Goal: Task Accomplishment & Management: Use online tool/utility

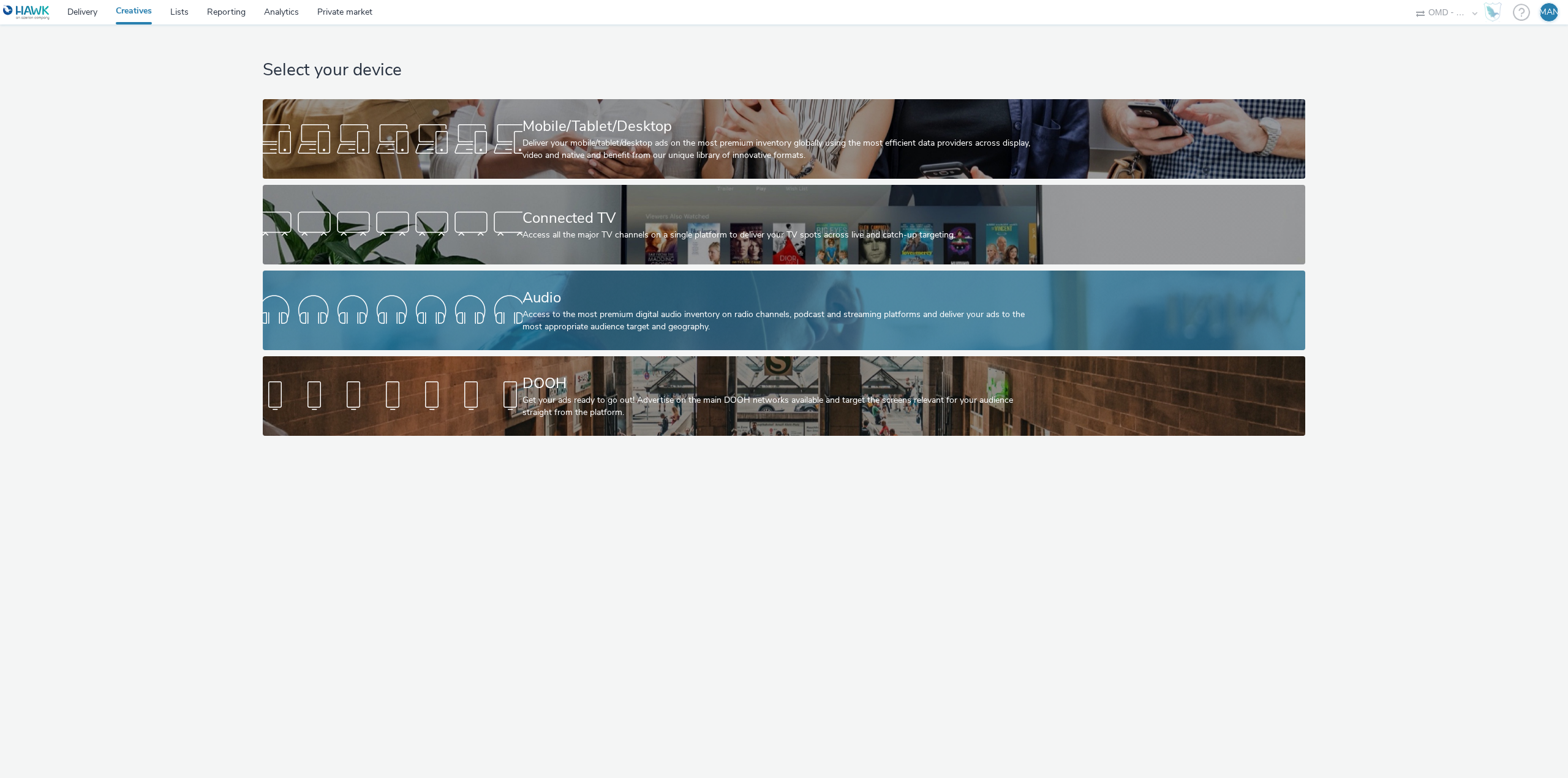
click at [586, 308] on div "Access to the most premium digital audio inventory on radio channels, podcast a…" at bounding box center [782, 321] width 519 height 25
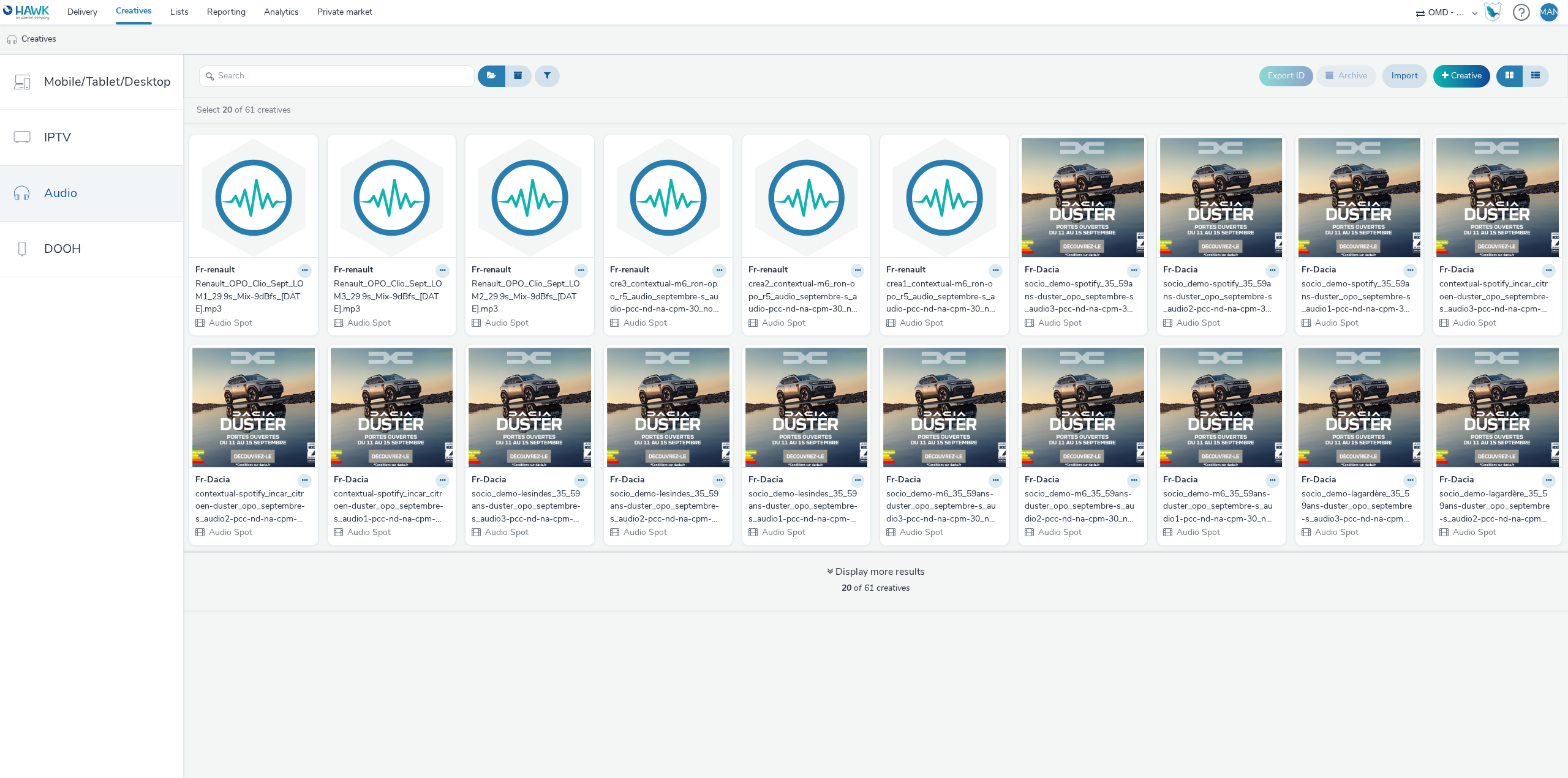
click at [1087, 291] on div "socio_demo-spotify_35_59ans-duster_opo_septembre-s_audio3-pcc-nd-na-cpm-30_no_s…" at bounding box center [1080, 297] width 112 height 37
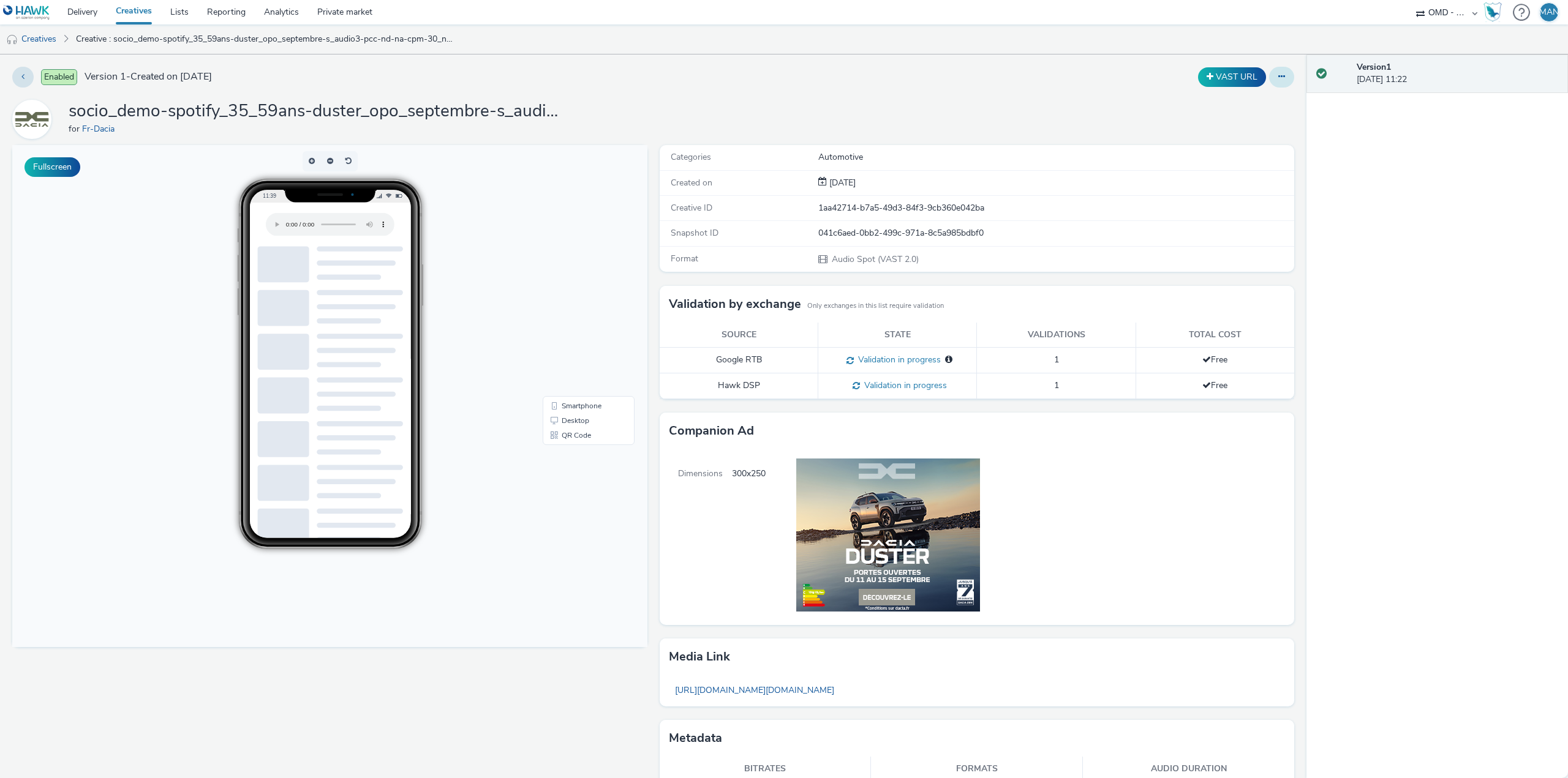
click at [1277, 80] on button at bounding box center [1281, 77] width 25 height 21
click at [1231, 101] on link "Edit" at bounding box center [1249, 101] width 92 height 25
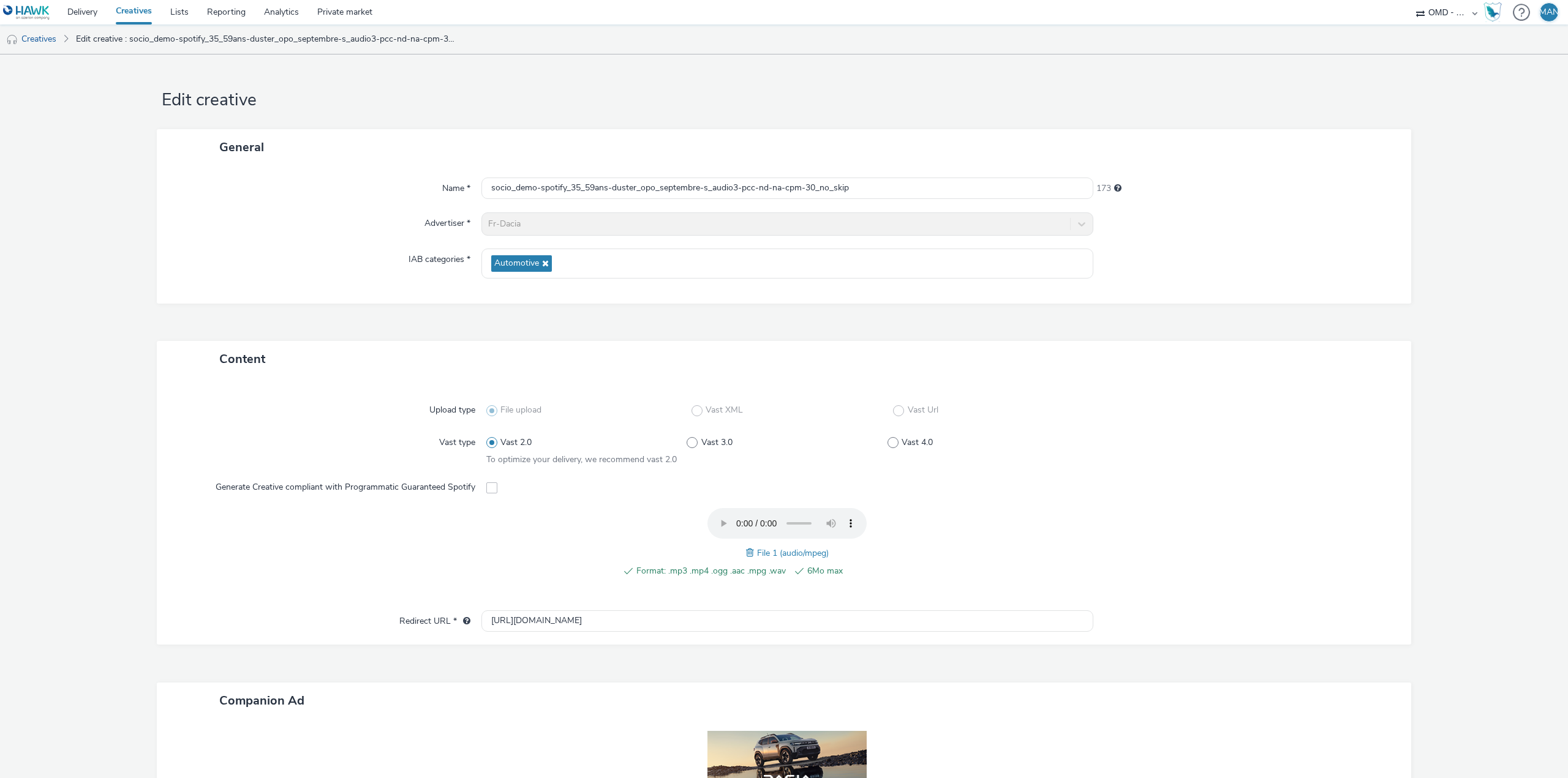
click at [490, 489] on span at bounding box center [492, 488] width 11 height 11
click at [489, 488] on span at bounding box center [492, 488] width 11 height 11
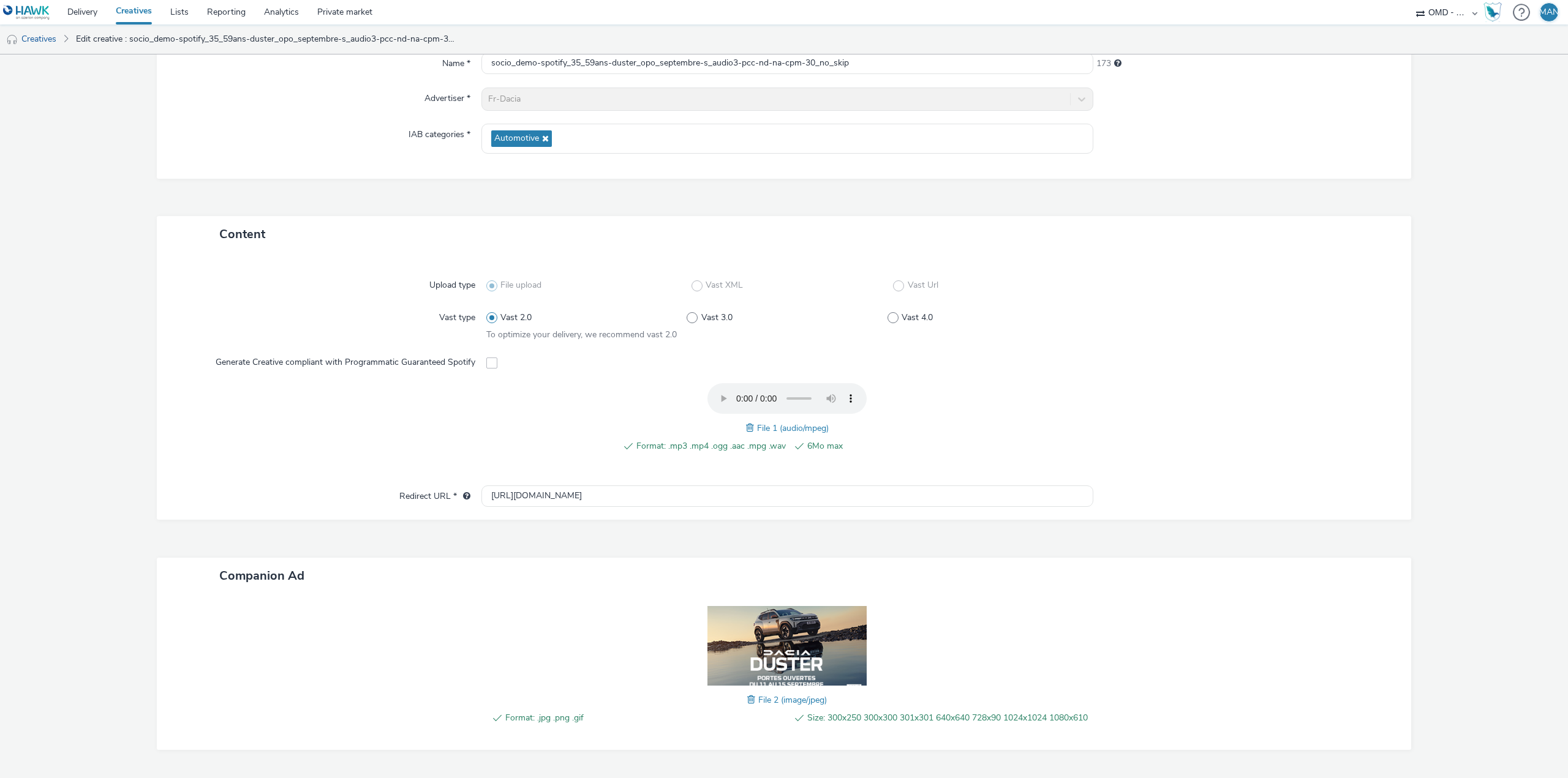
scroll to position [177, 0]
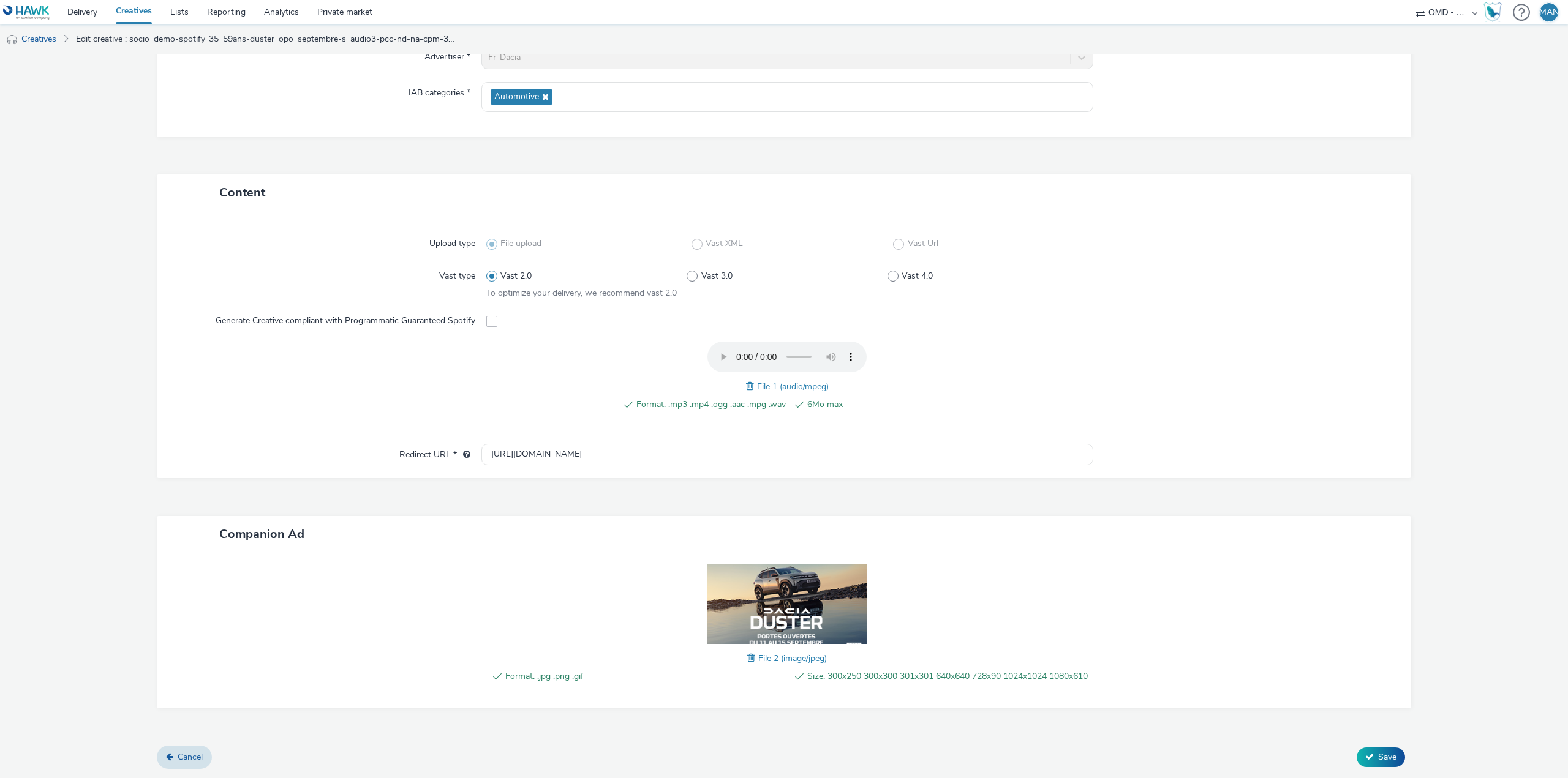
click at [490, 316] on span at bounding box center [492, 321] width 11 height 11
click at [746, 380] on span at bounding box center [751, 387] width 11 height 14
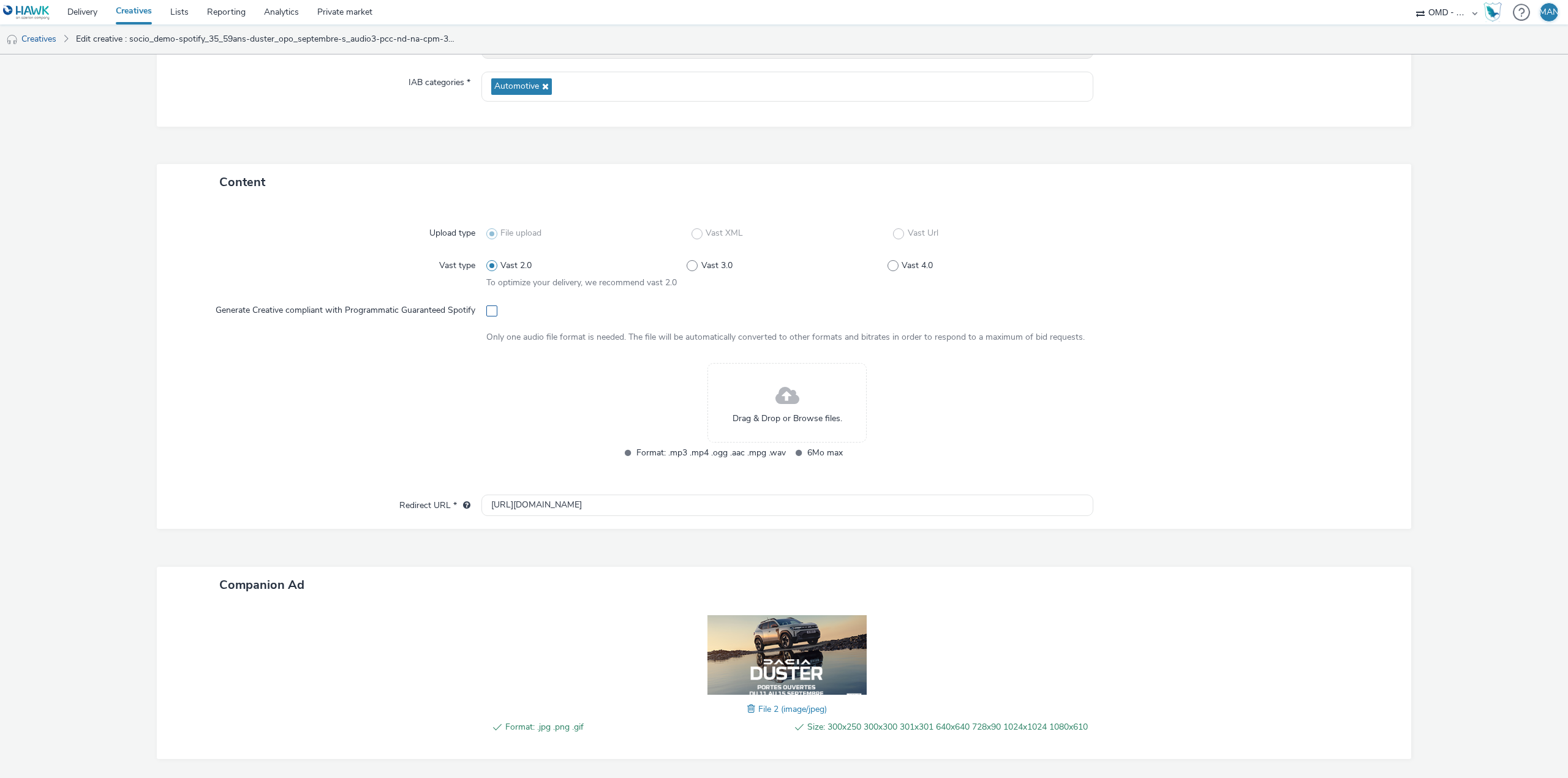
click at [487, 311] on span at bounding box center [492, 311] width 11 height 11
checkbox input "true"
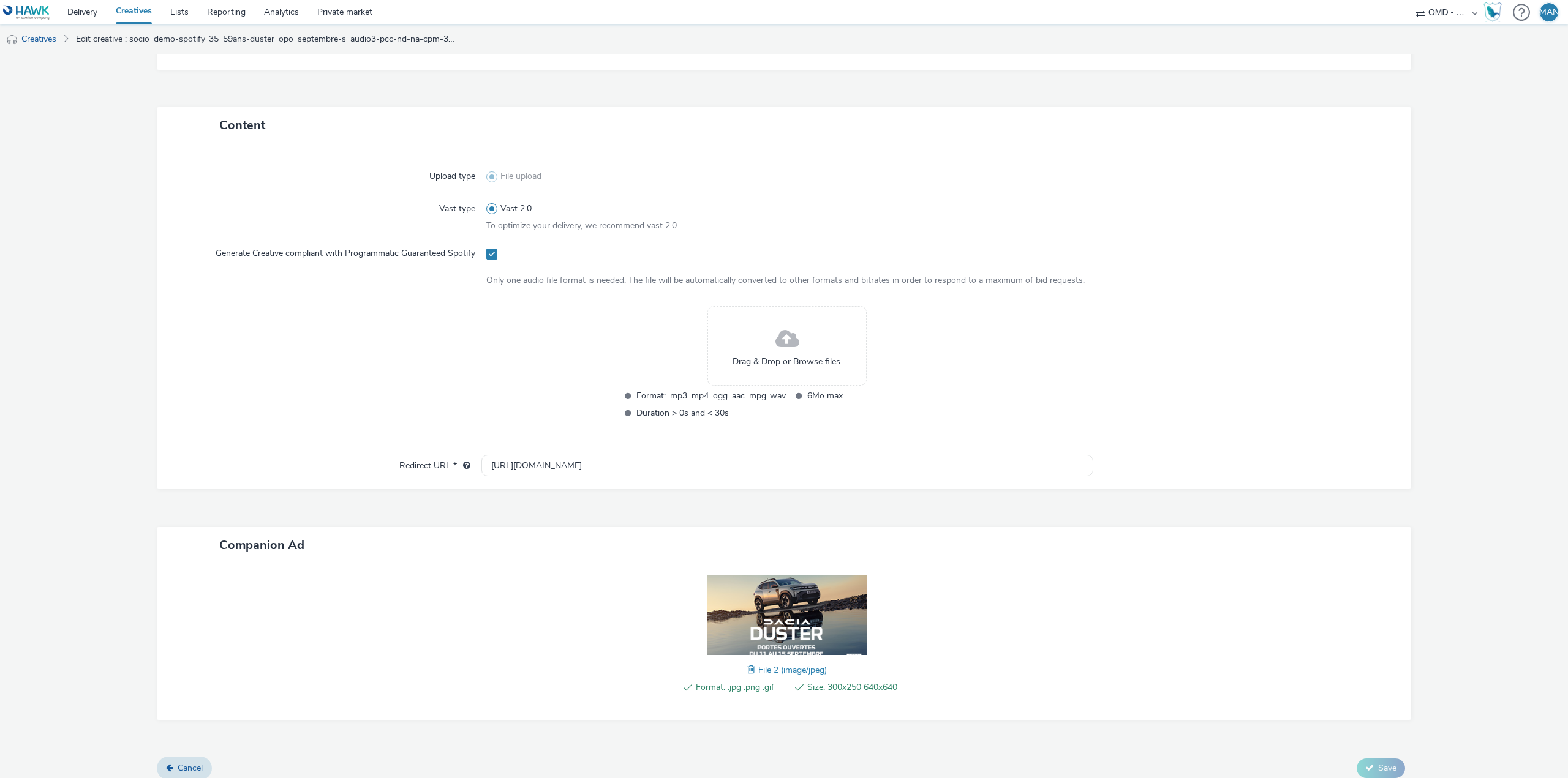
scroll to position [243, 0]
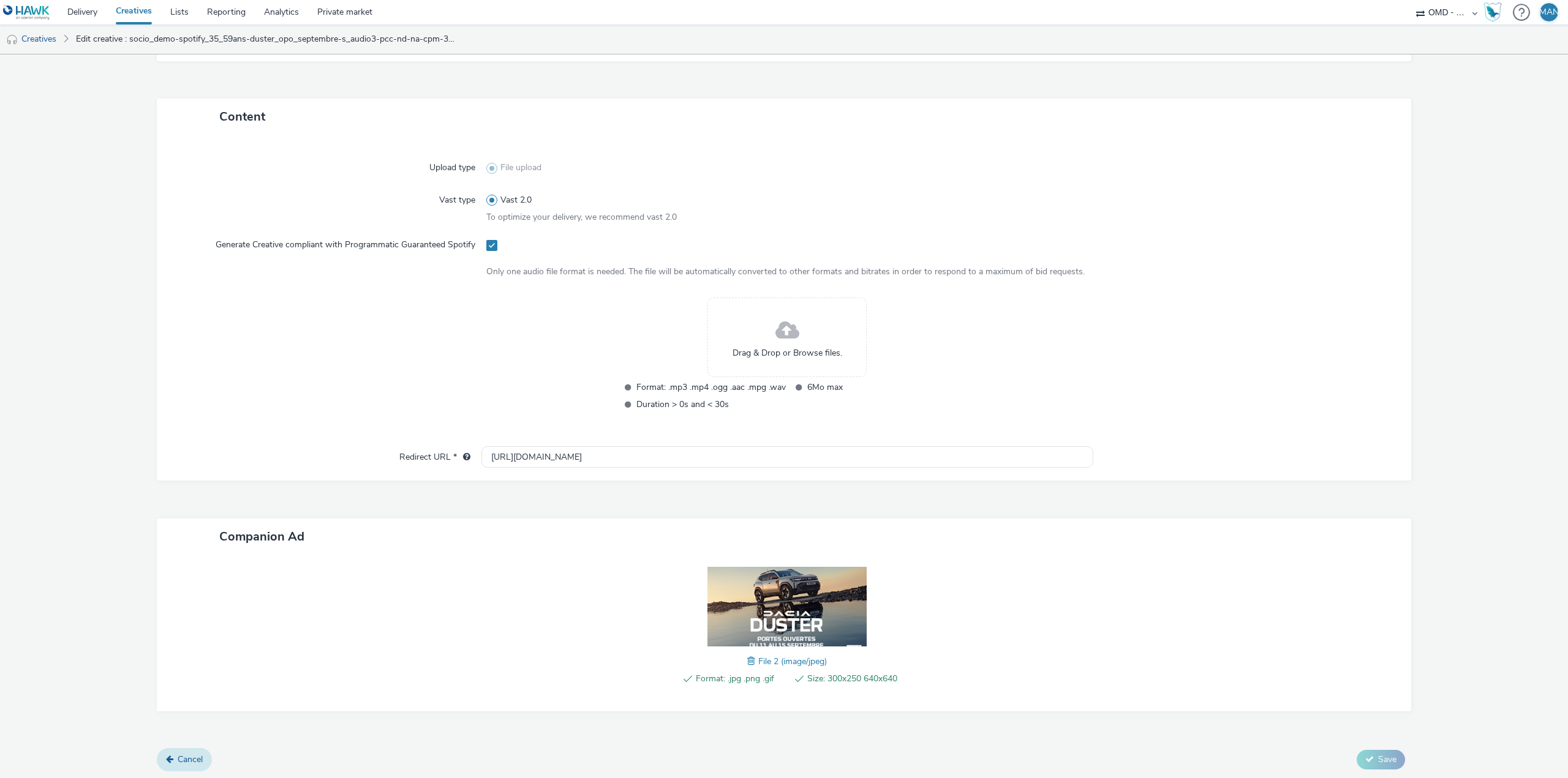
click at [191, 759] on span "Cancel" at bounding box center [190, 759] width 25 height 12
